Goal: Transaction & Acquisition: Purchase product/service

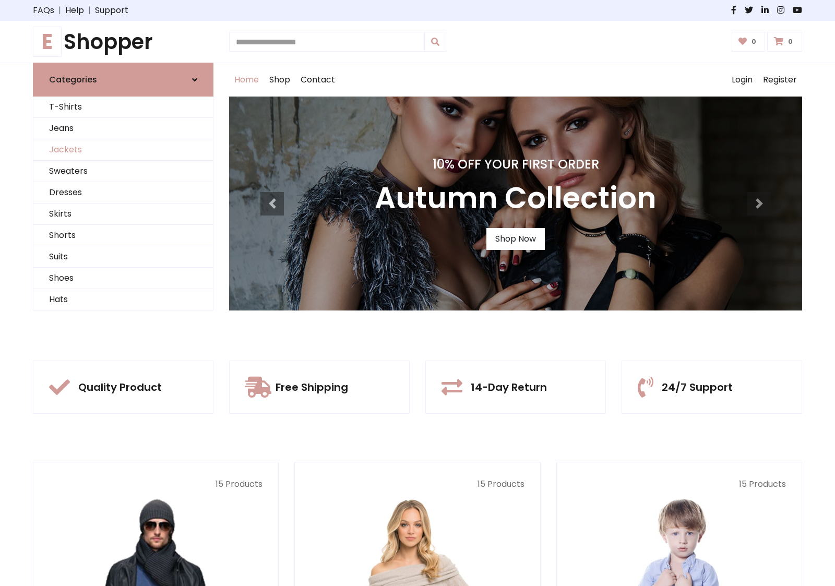
click at [123, 150] on link "Jackets" at bounding box center [123, 149] width 180 height 21
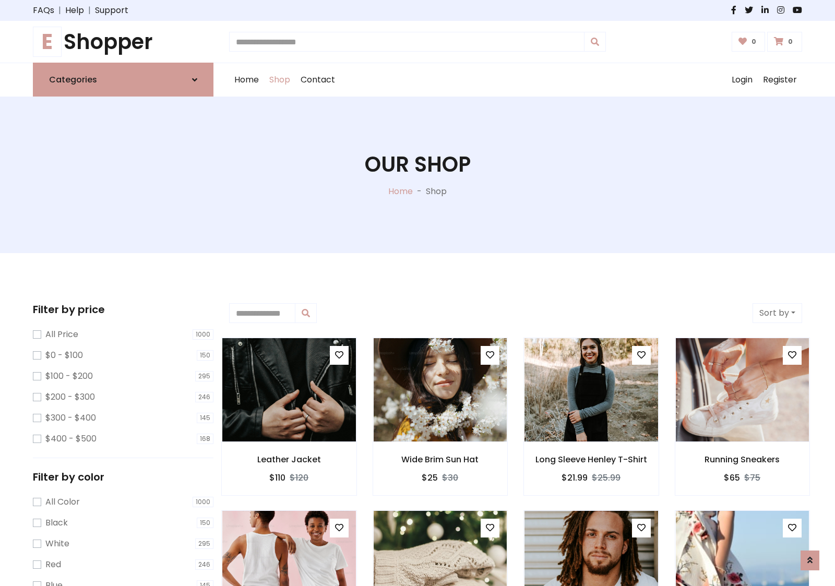
scroll to position [472, 0]
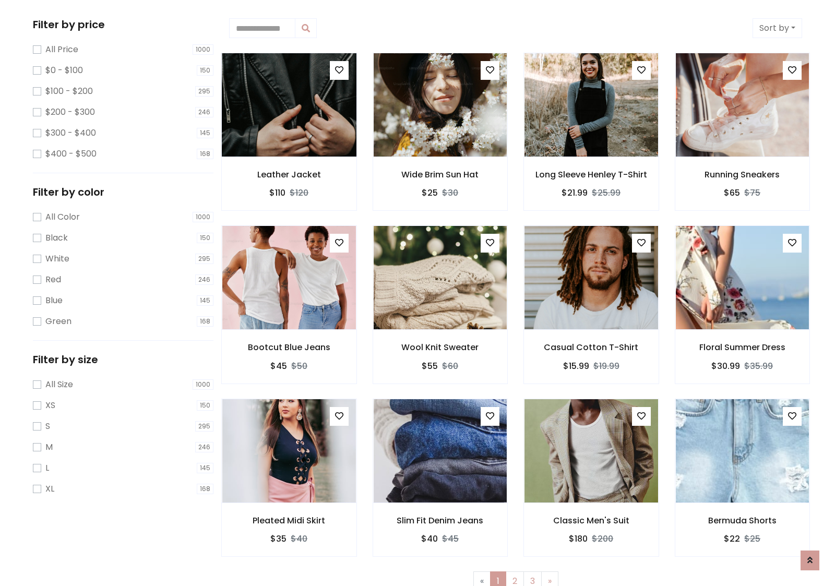
scroll to position [0, 0]
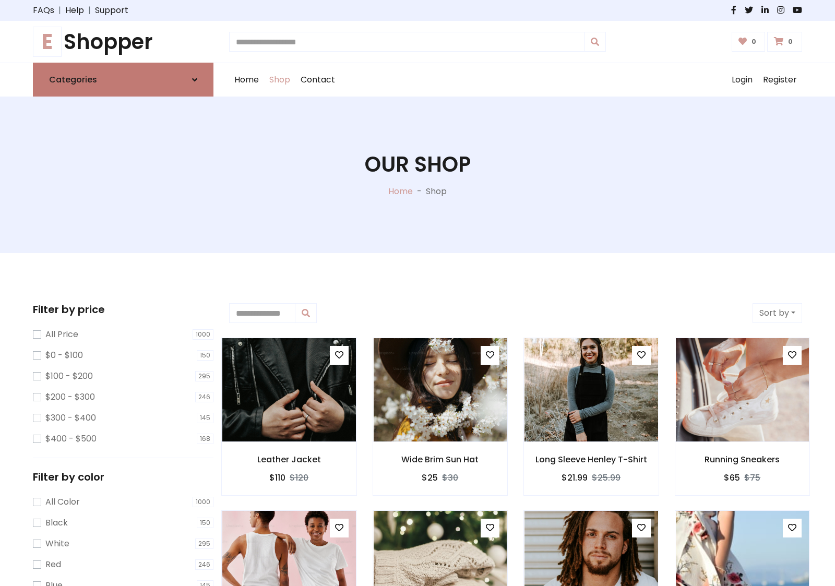
click at [123, 79] on link "Categories" at bounding box center [123, 80] width 181 height 34
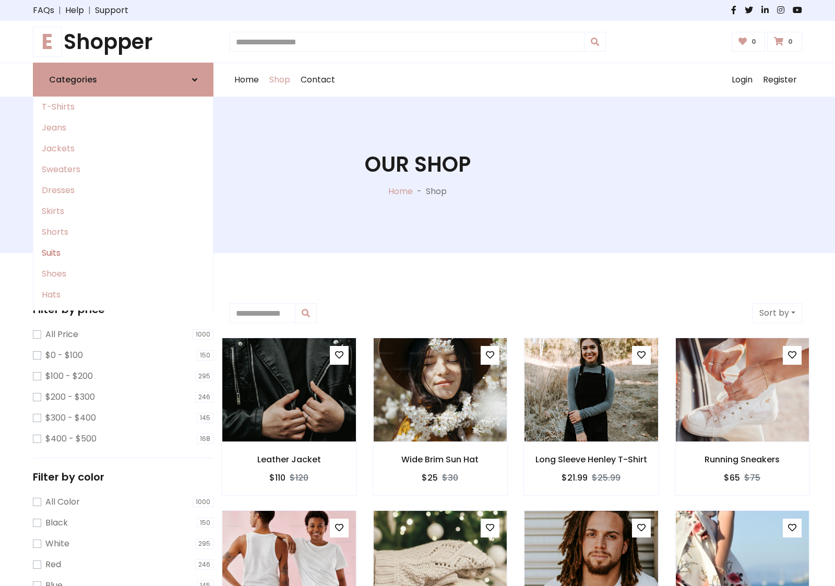
click at [123, 253] on link "Suits" at bounding box center [123, 253] width 180 height 21
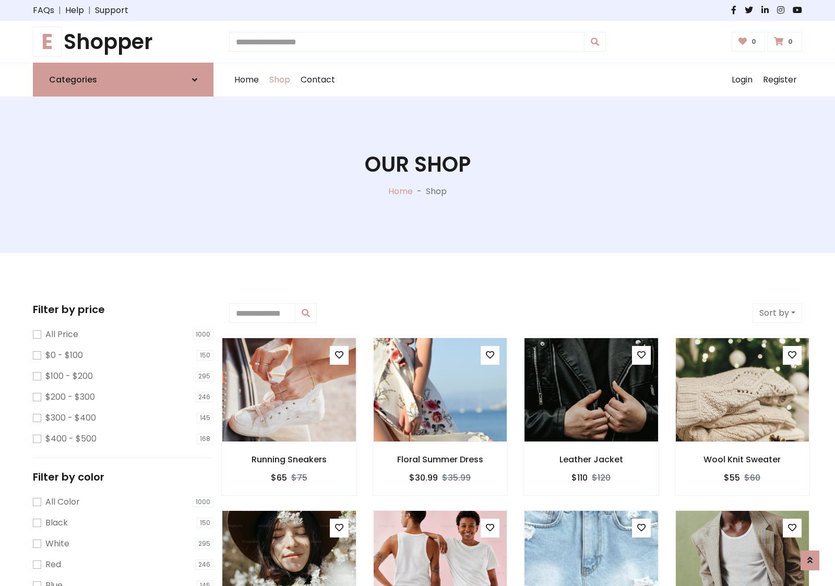
scroll to position [576, 0]
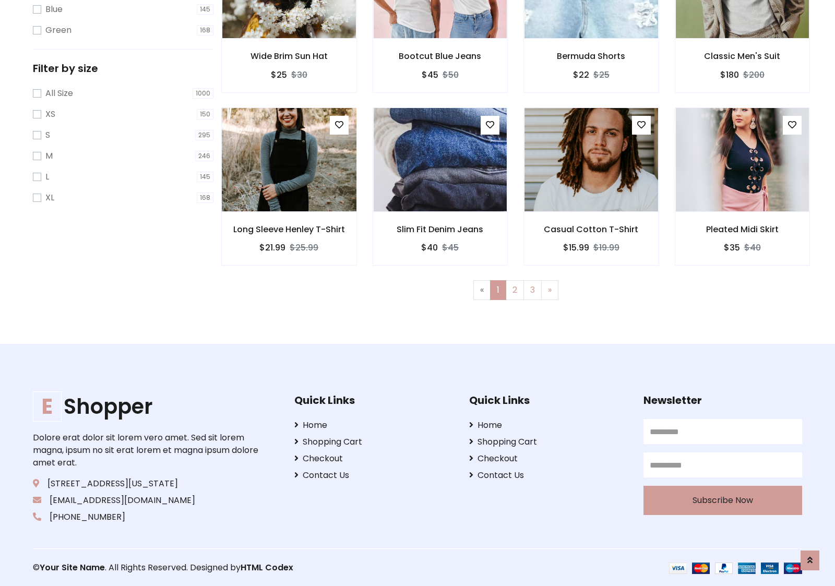
click at [289, 159] on img at bounding box center [289, 159] width 160 height 251
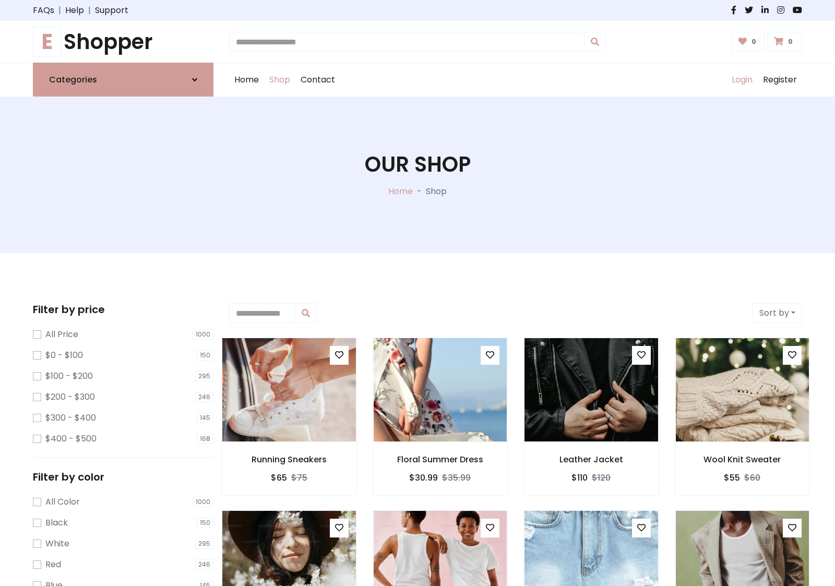
click at [742, 80] on link "Login" at bounding box center [742, 79] width 31 height 33
click at [195, 79] on icon at bounding box center [194, 80] width 5 height 8
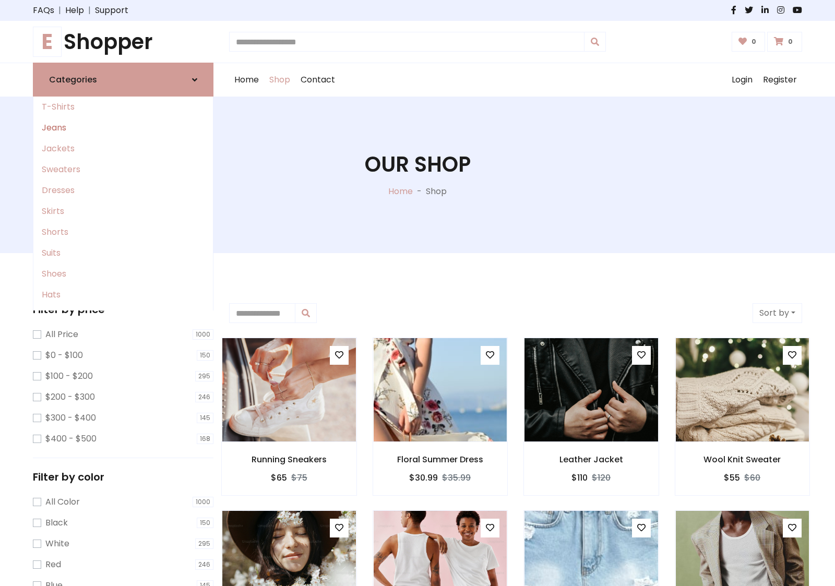
click at [123, 128] on link "Jeans" at bounding box center [123, 127] width 180 height 21
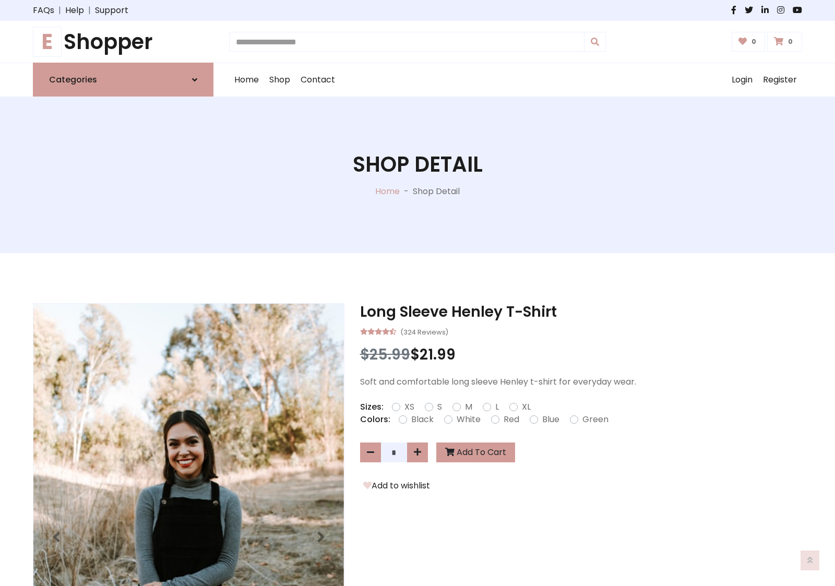
scroll to position [896, 0]
